Goal: Information Seeking & Learning: Learn about a topic

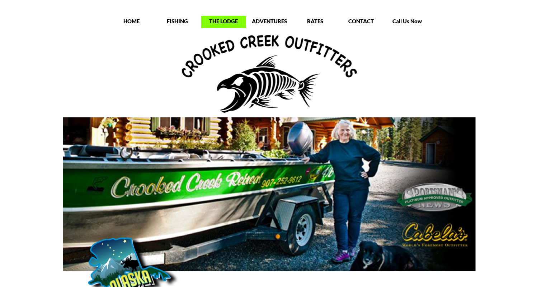
click at [222, 20] on p "THE LODGE" at bounding box center [223, 21] width 45 height 7
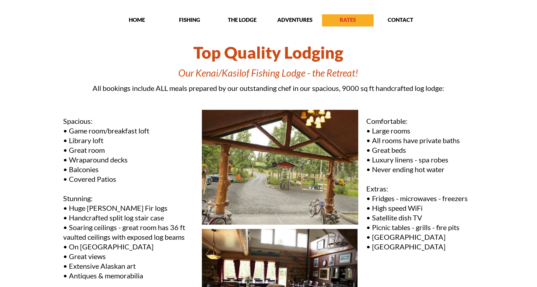
click at [344, 20] on p "RATES" at bounding box center [348, 19] width 52 height 7
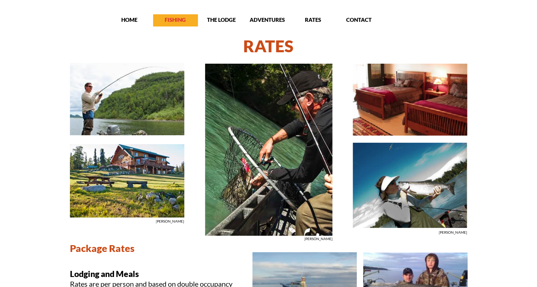
click at [178, 22] on p "FISHING" at bounding box center [175, 19] width 45 height 7
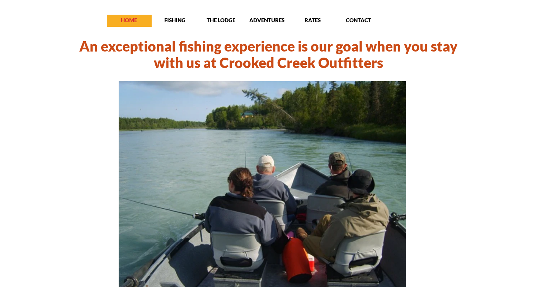
click at [128, 22] on p "HOME" at bounding box center [129, 19] width 45 height 7
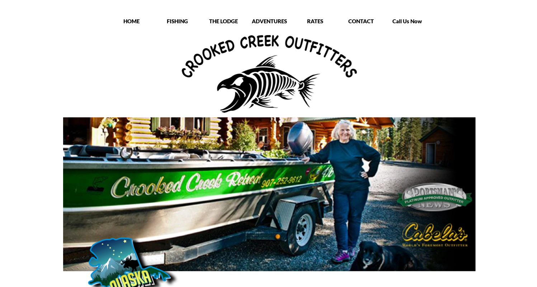
click at [311, 22] on p "RATES" at bounding box center [315, 21] width 45 height 7
